Goal: Register for event/course

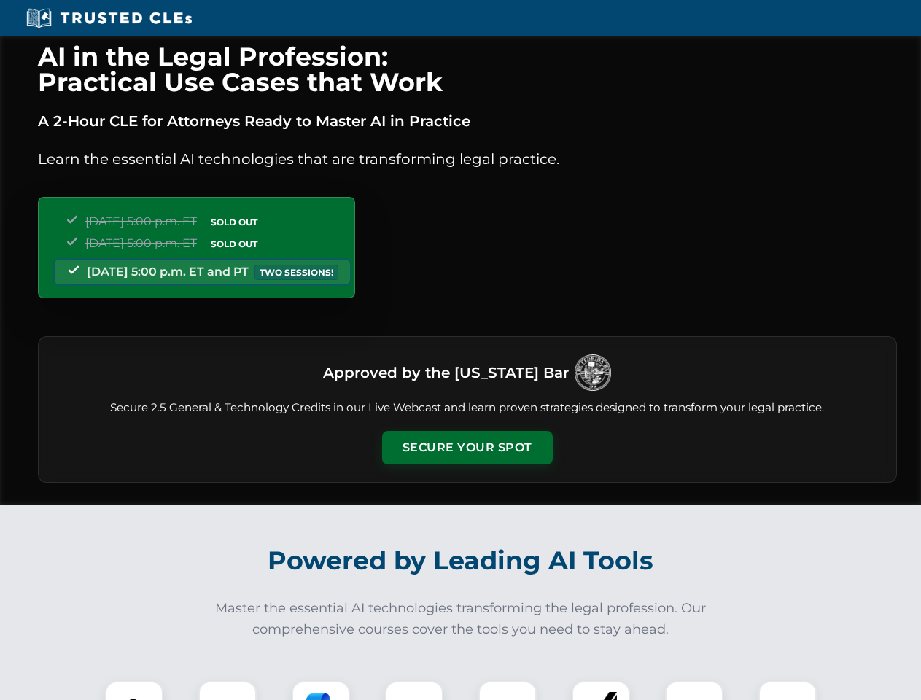
click at [467, 448] on button "Secure Your Spot" at bounding box center [467, 448] width 171 height 34
click at [134, 690] on img at bounding box center [134, 710] width 42 height 42
